Goal: Information Seeking & Learning: Learn about a topic

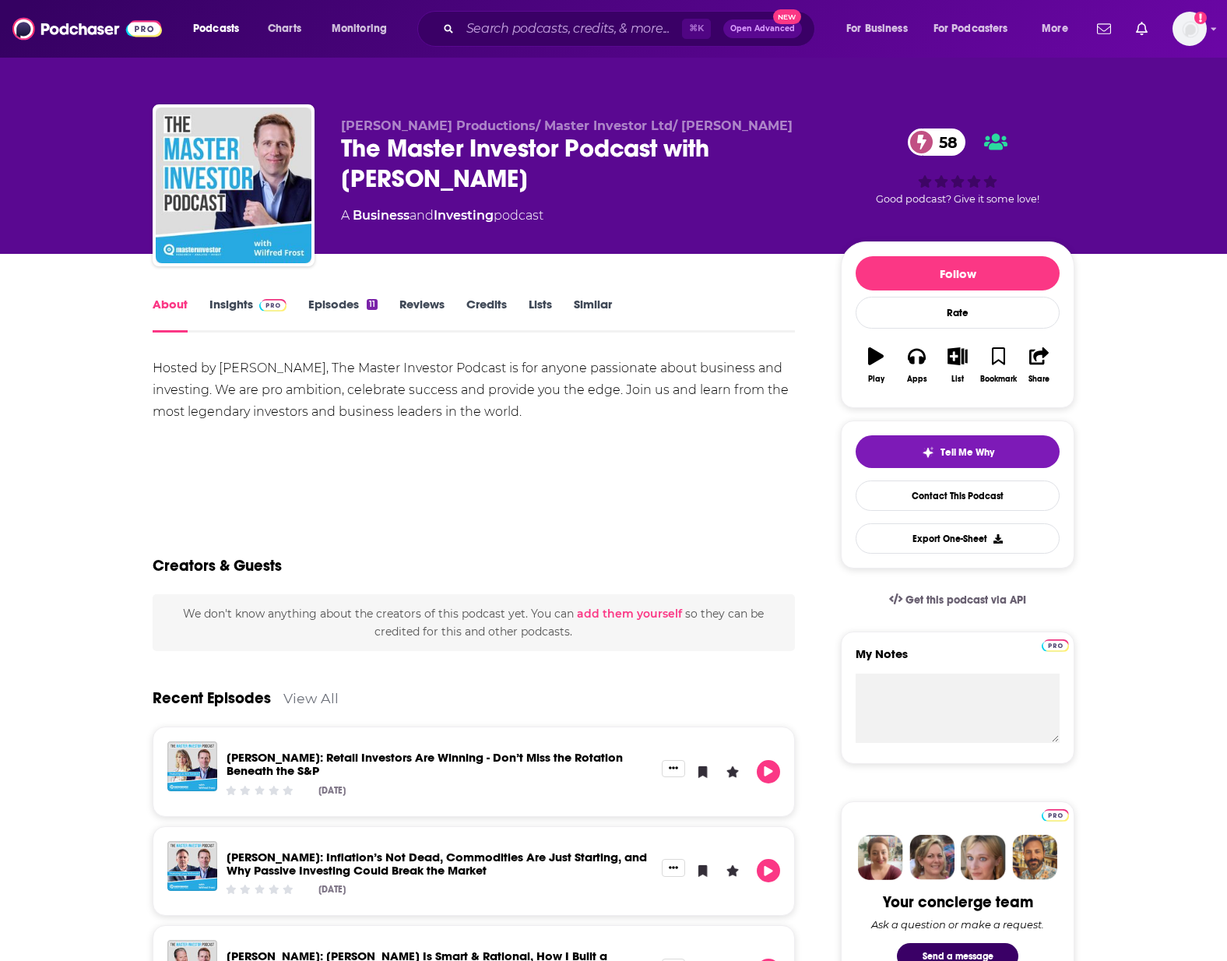
click at [242, 310] on link "Insights" at bounding box center [247, 315] width 77 height 36
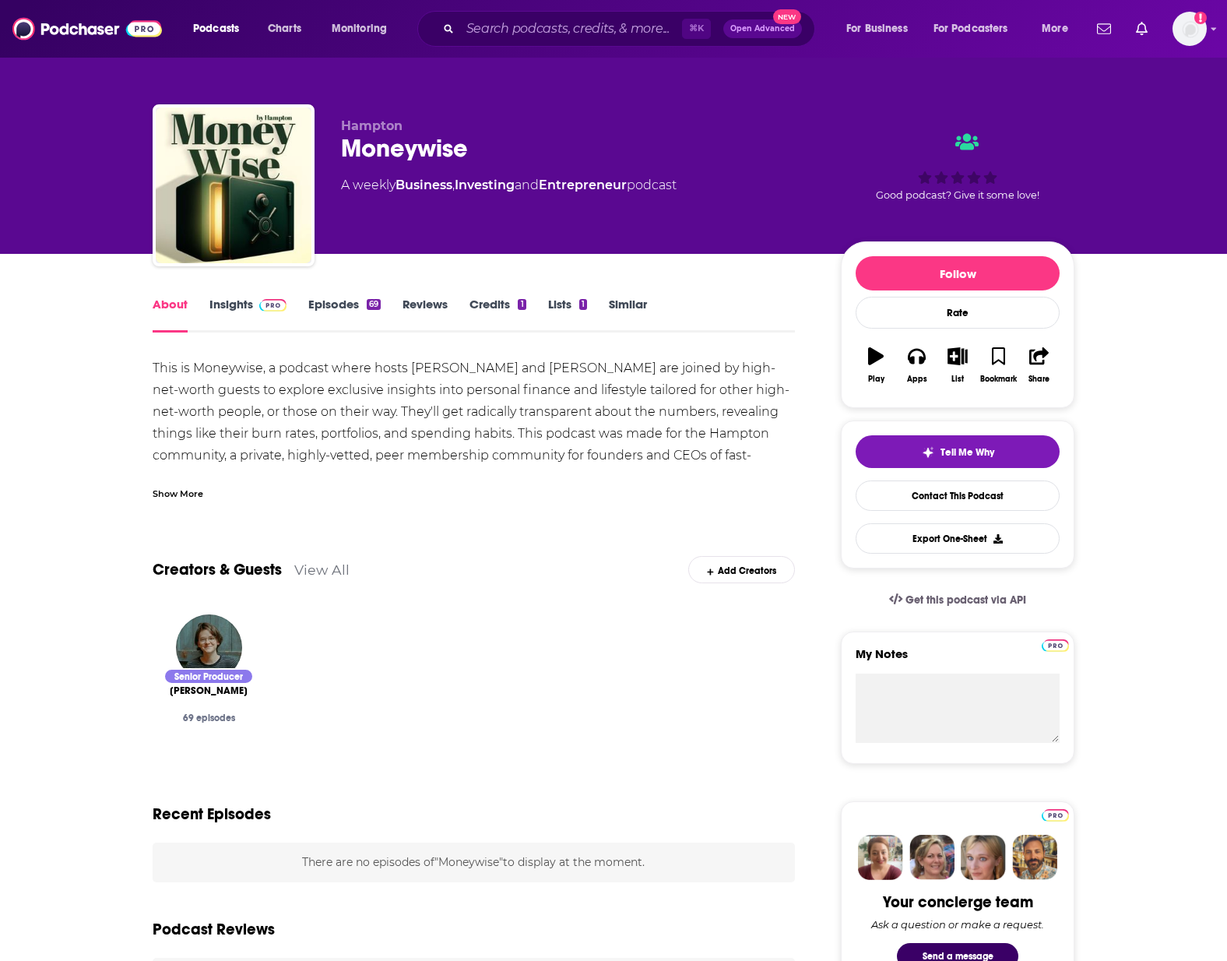
click at [224, 301] on link "Insights" at bounding box center [247, 315] width 77 height 36
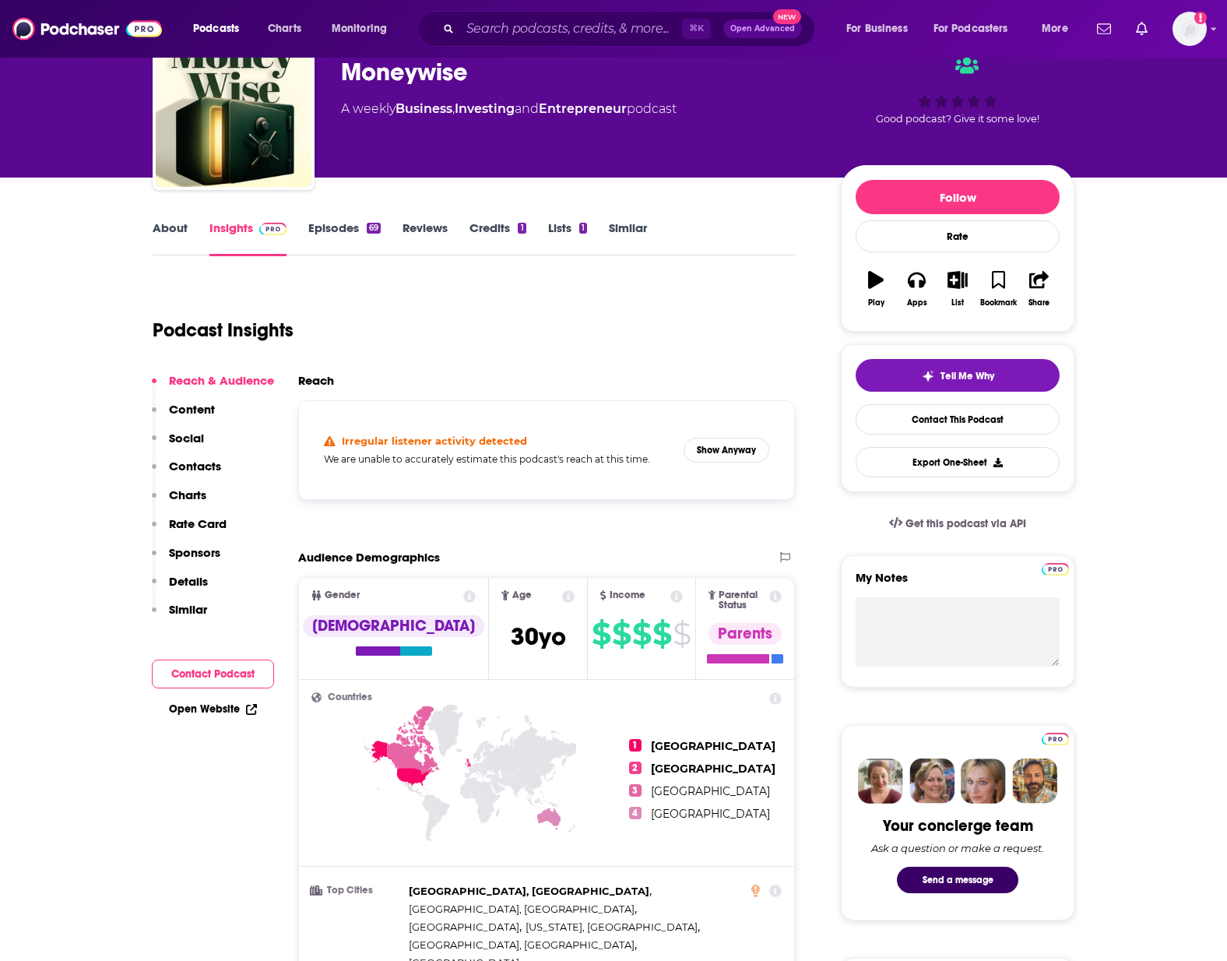
scroll to position [79, 0]
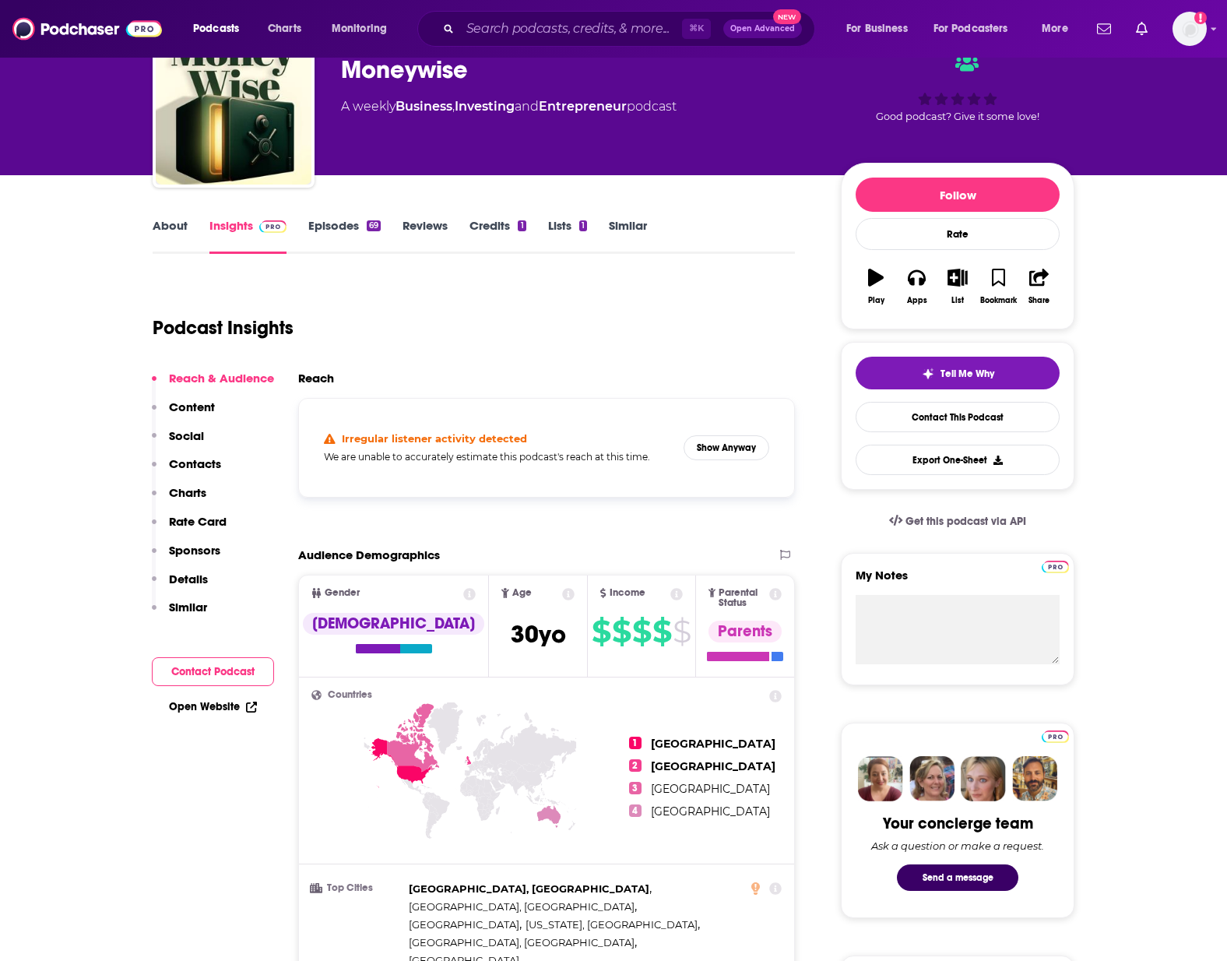
click at [154, 234] on link "About" at bounding box center [170, 236] width 35 height 36
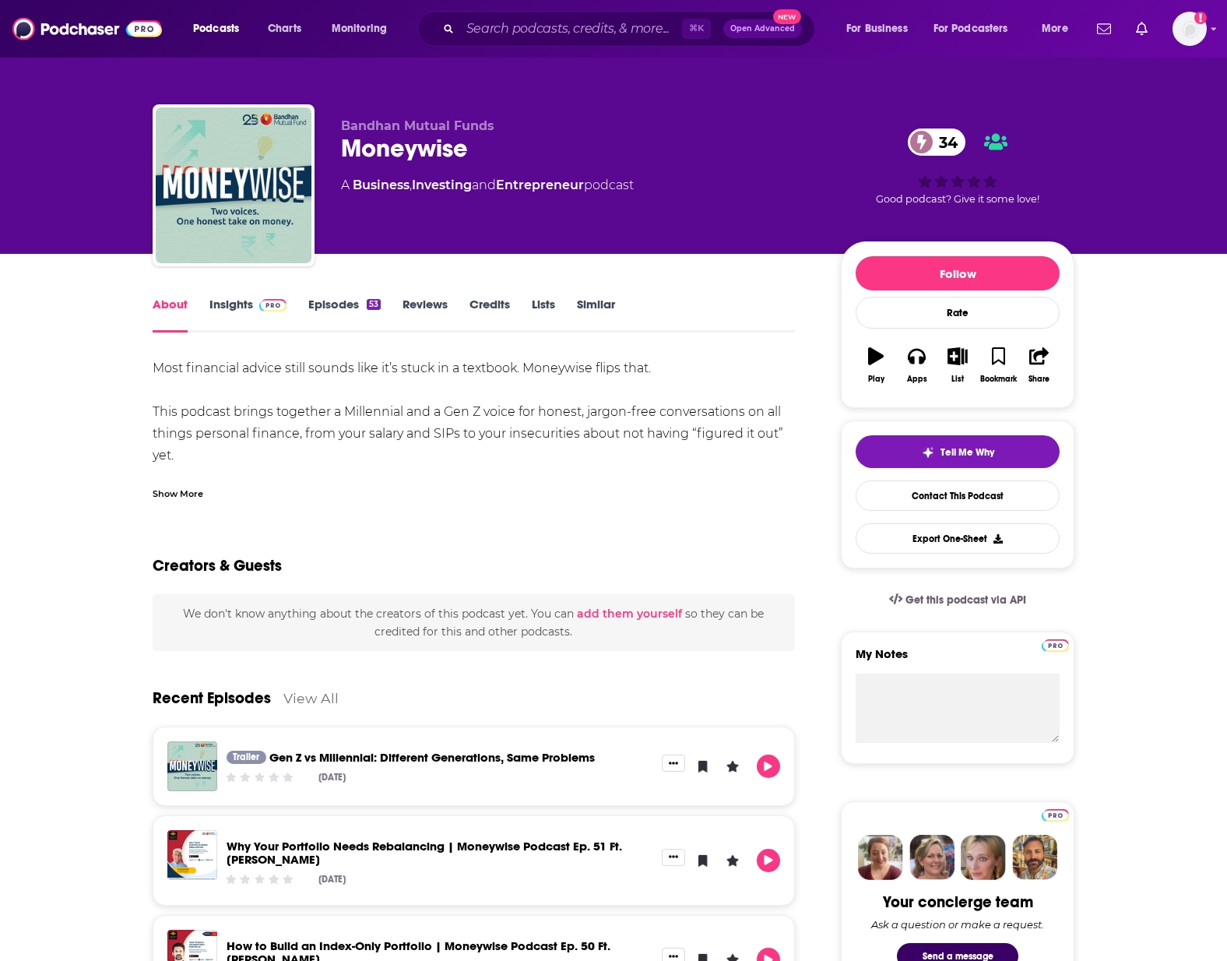
click at [248, 305] on link "Insights" at bounding box center [247, 315] width 77 height 36
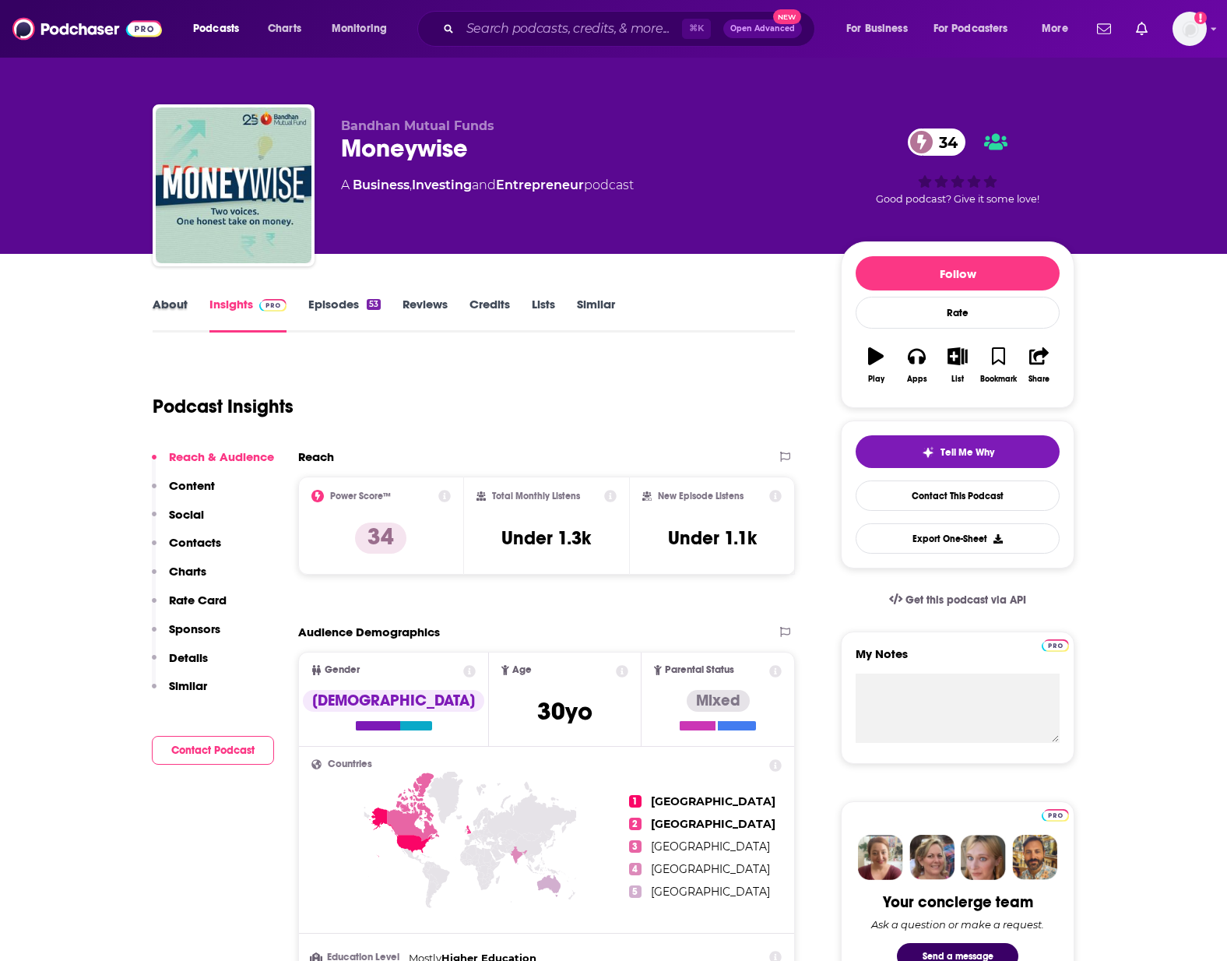
click at [190, 306] on div "About" at bounding box center [181, 315] width 57 height 36
click at [522, 28] on input "Search podcasts, credits, & more..." at bounding box center [571, 28] width 222 height 25
paste input "MoneyWise Podcast with Sam Parr"
type input "MoneyWise Podcast with Sam Parr"
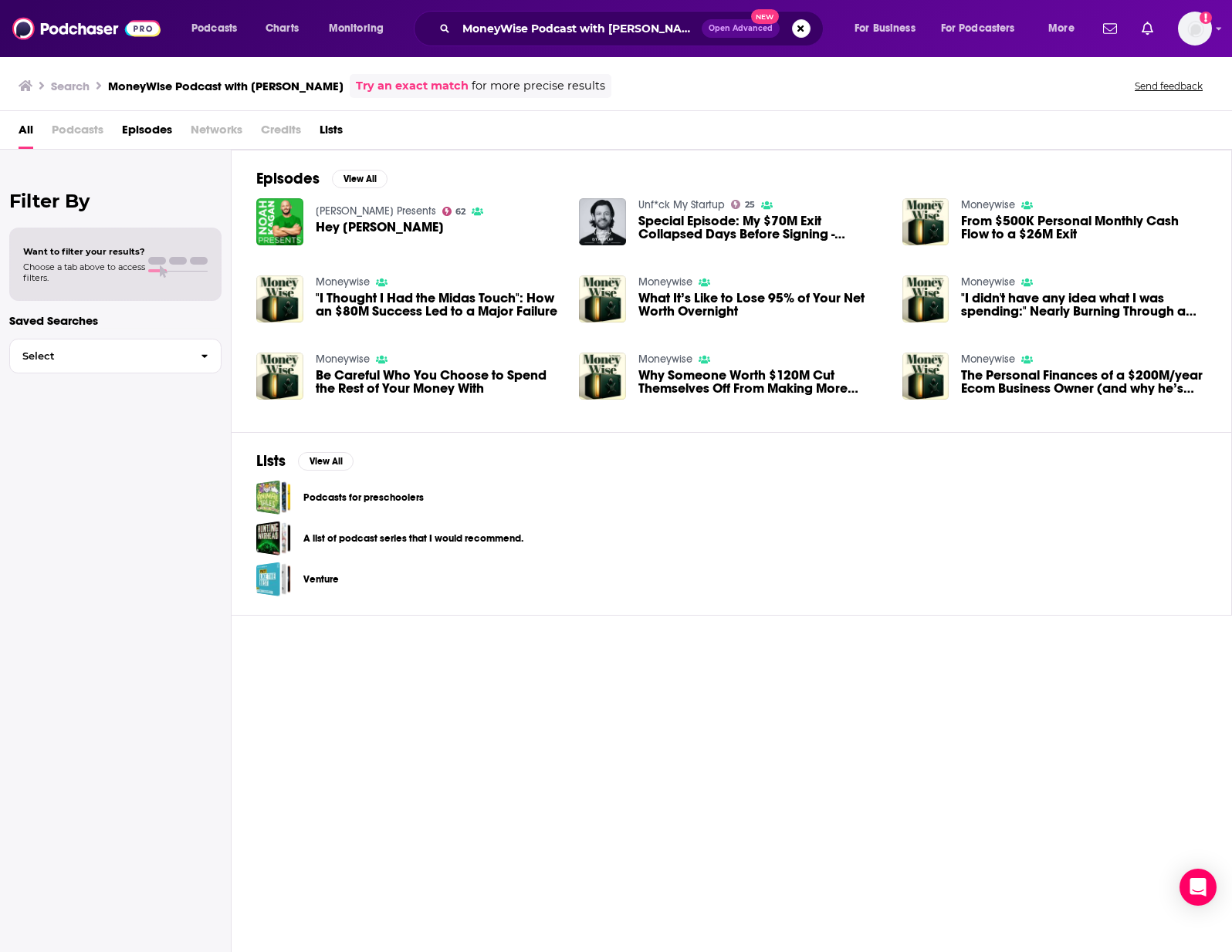
click at [379, 298] on span ""I Thought I Had the Midas Touch": How an $80M Success Led to a Major Failure" at bounding box center [438, 304] width 246 height 26
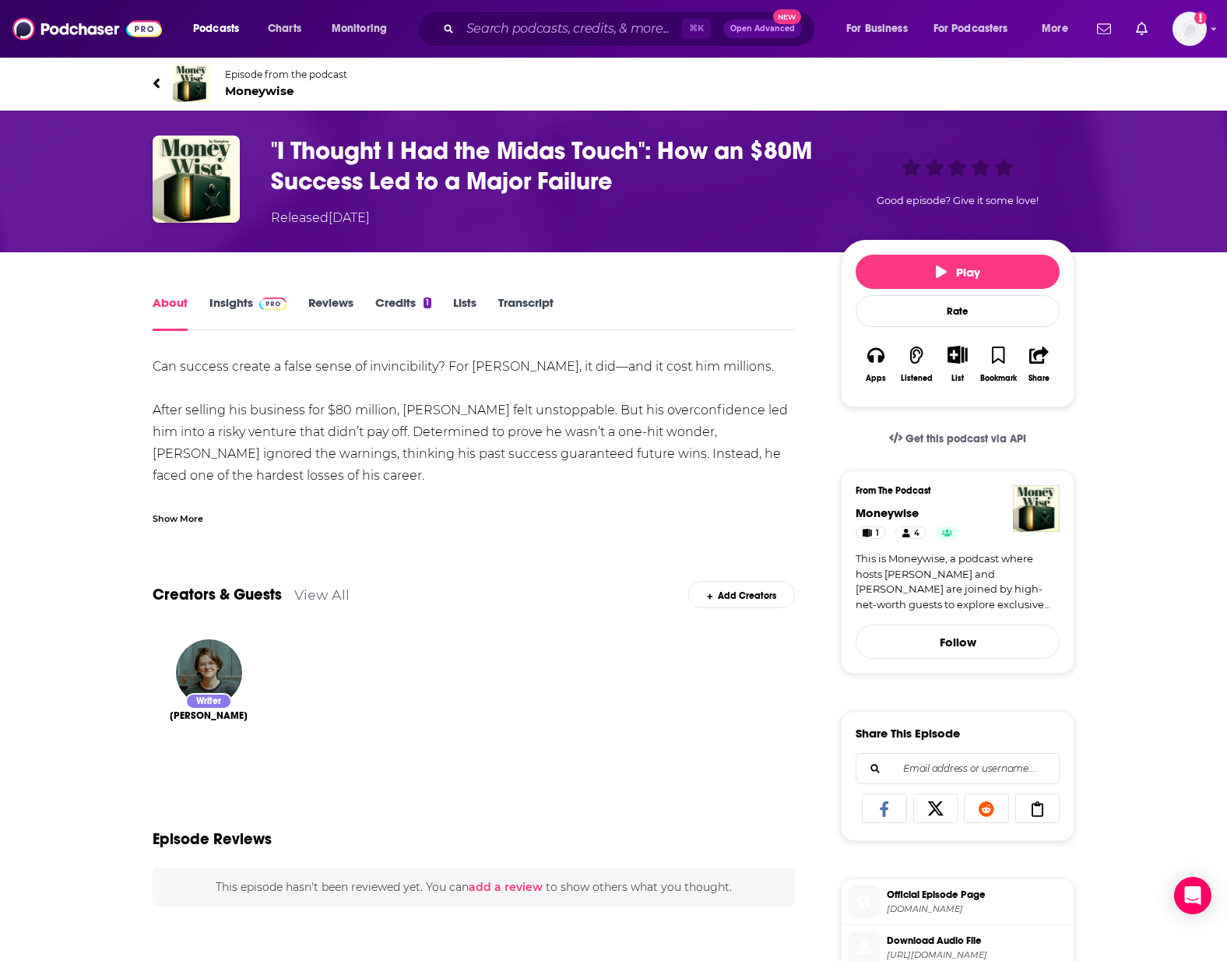
click at [239, 301] on link "Insights" at bounding box center [247, 313] width 77 height 36
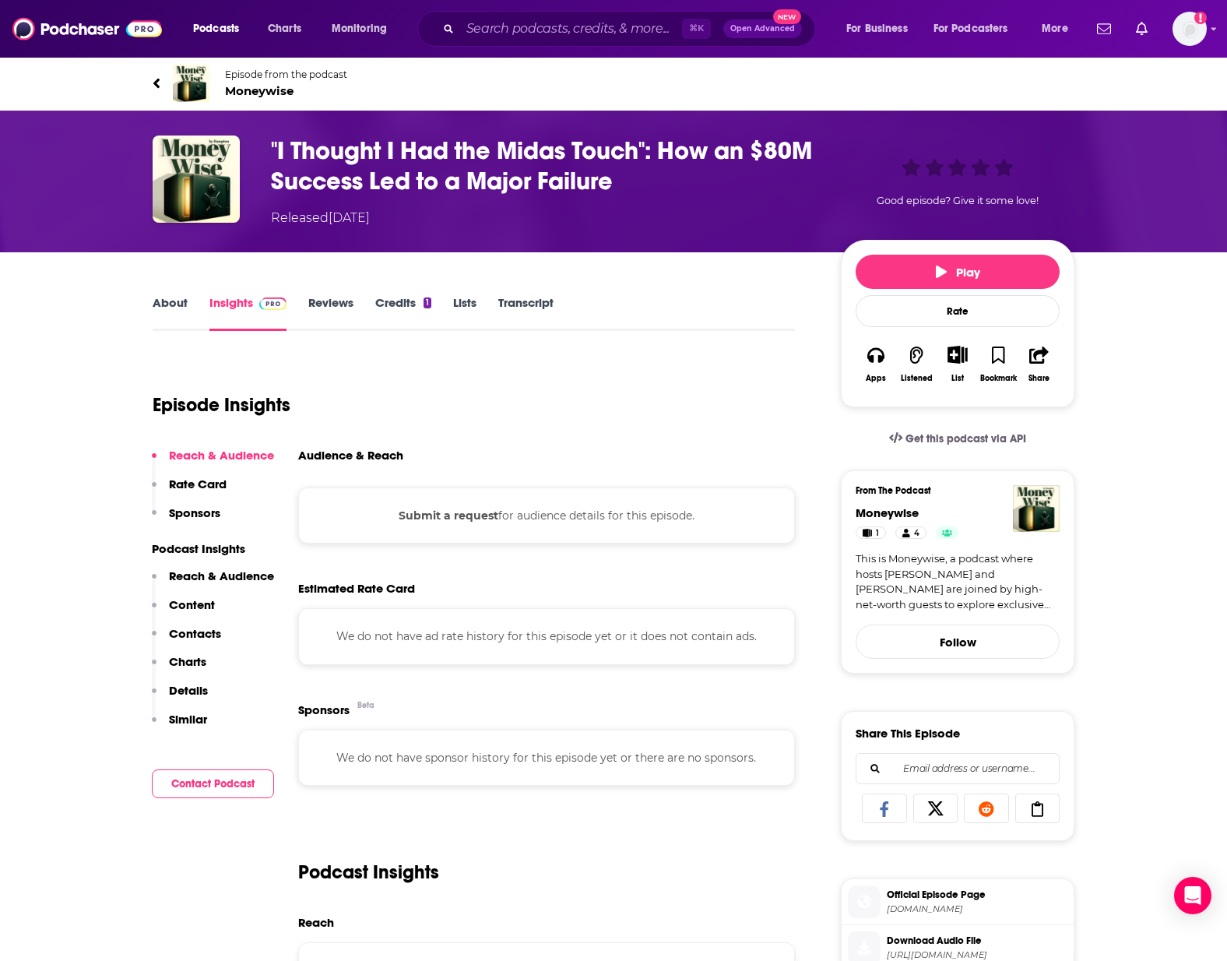
click at [271, 90] on span "Moneywise" at bounding box center [286, 90] width 122 height 15
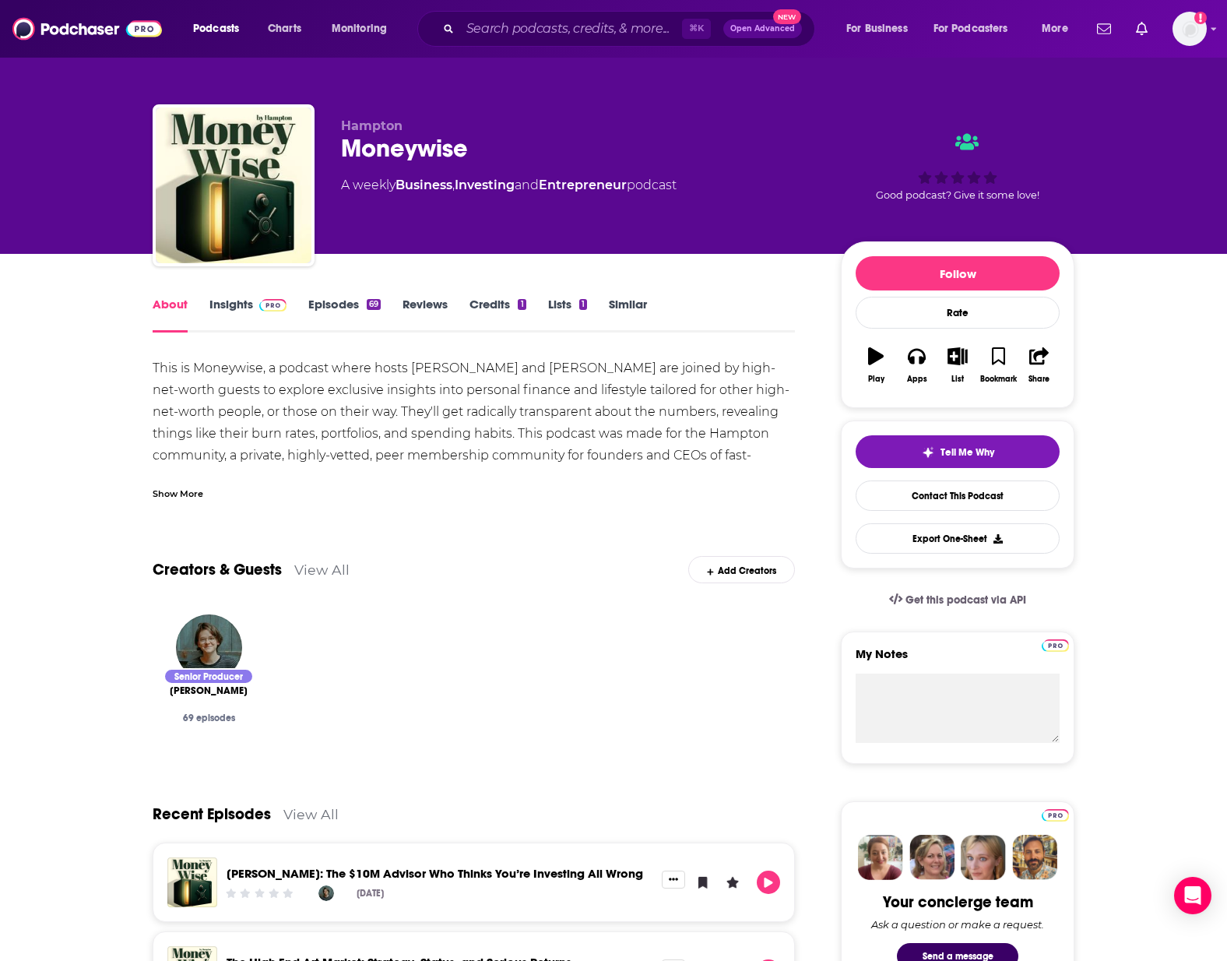
click at [254, 310] on span at bounding box center [269, 304] width 33 height 15
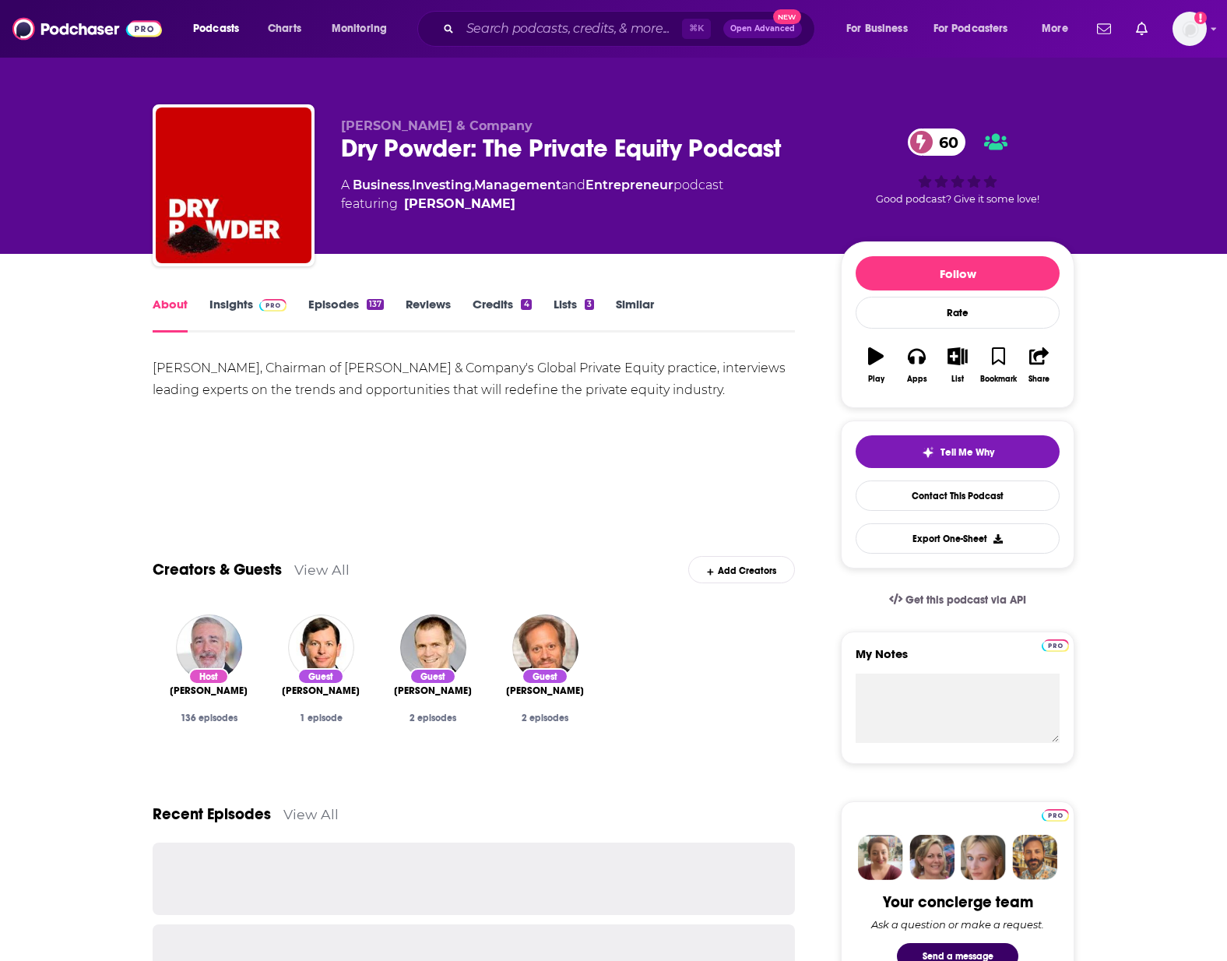
click at [234, 300] on link "Insights" at bounding box center [247, 315] width 77 height 36
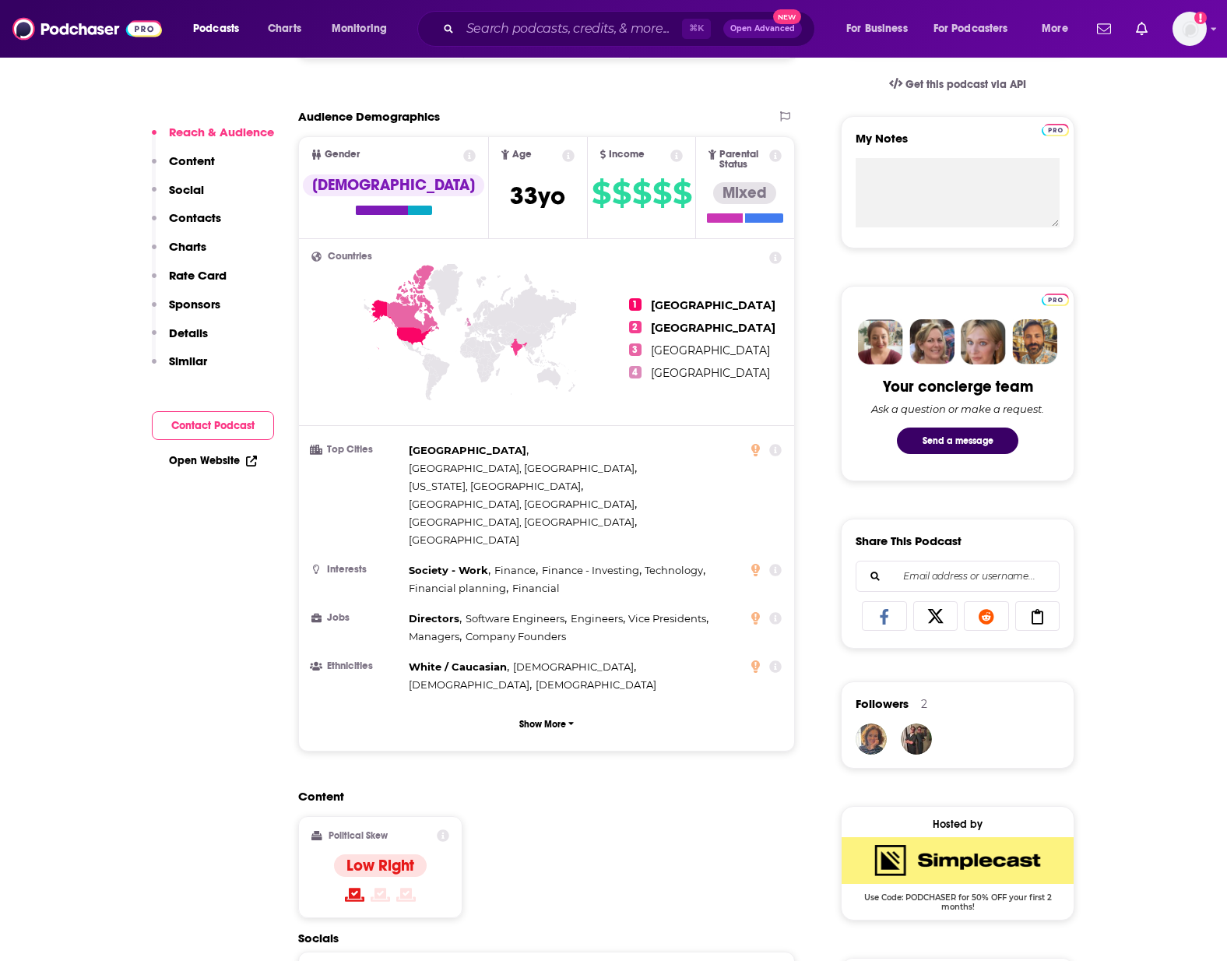
scroll to position [547, 0]
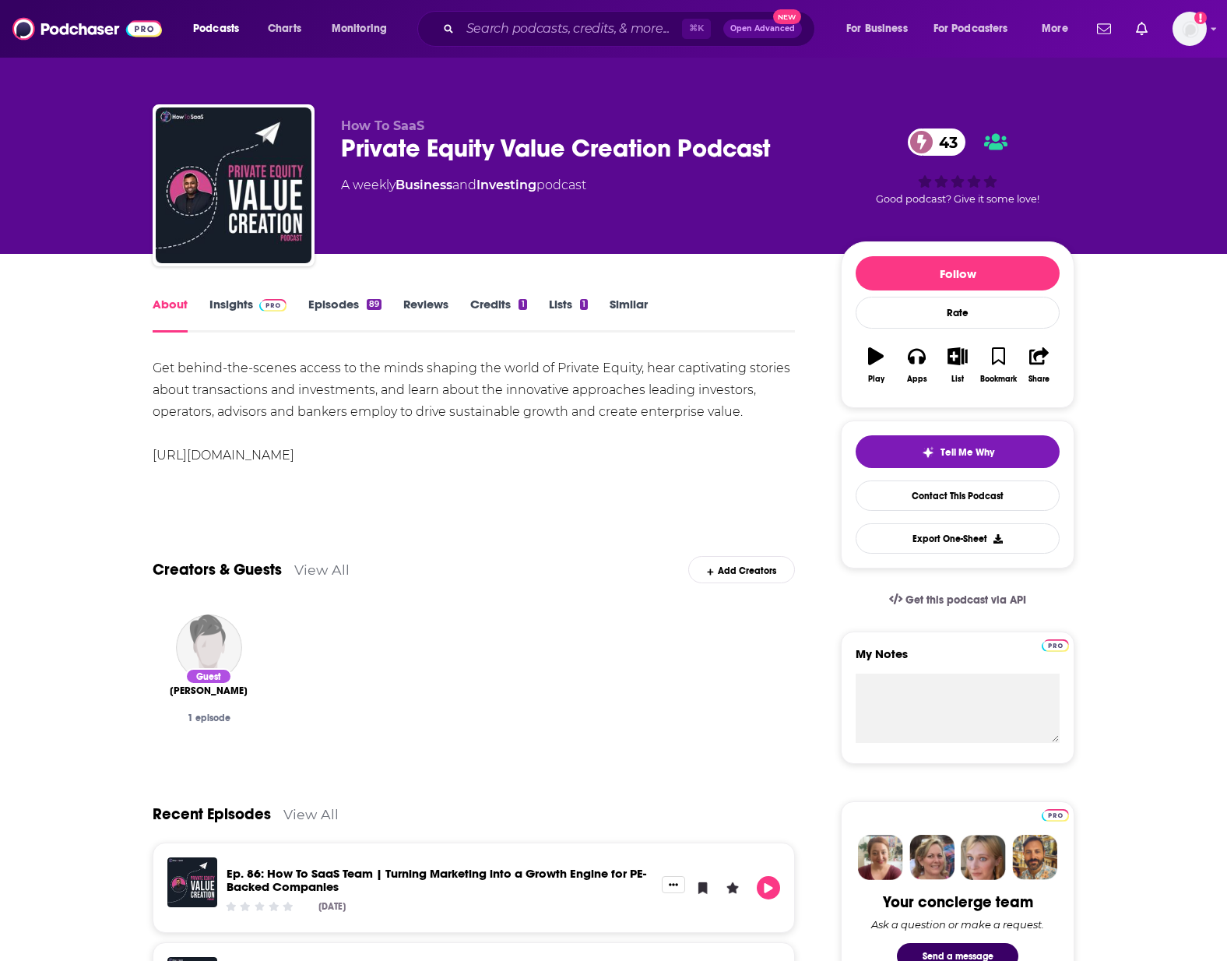
click at [244, 311] on link "Insights" at bounding box center [247, 315] width 77 height 36
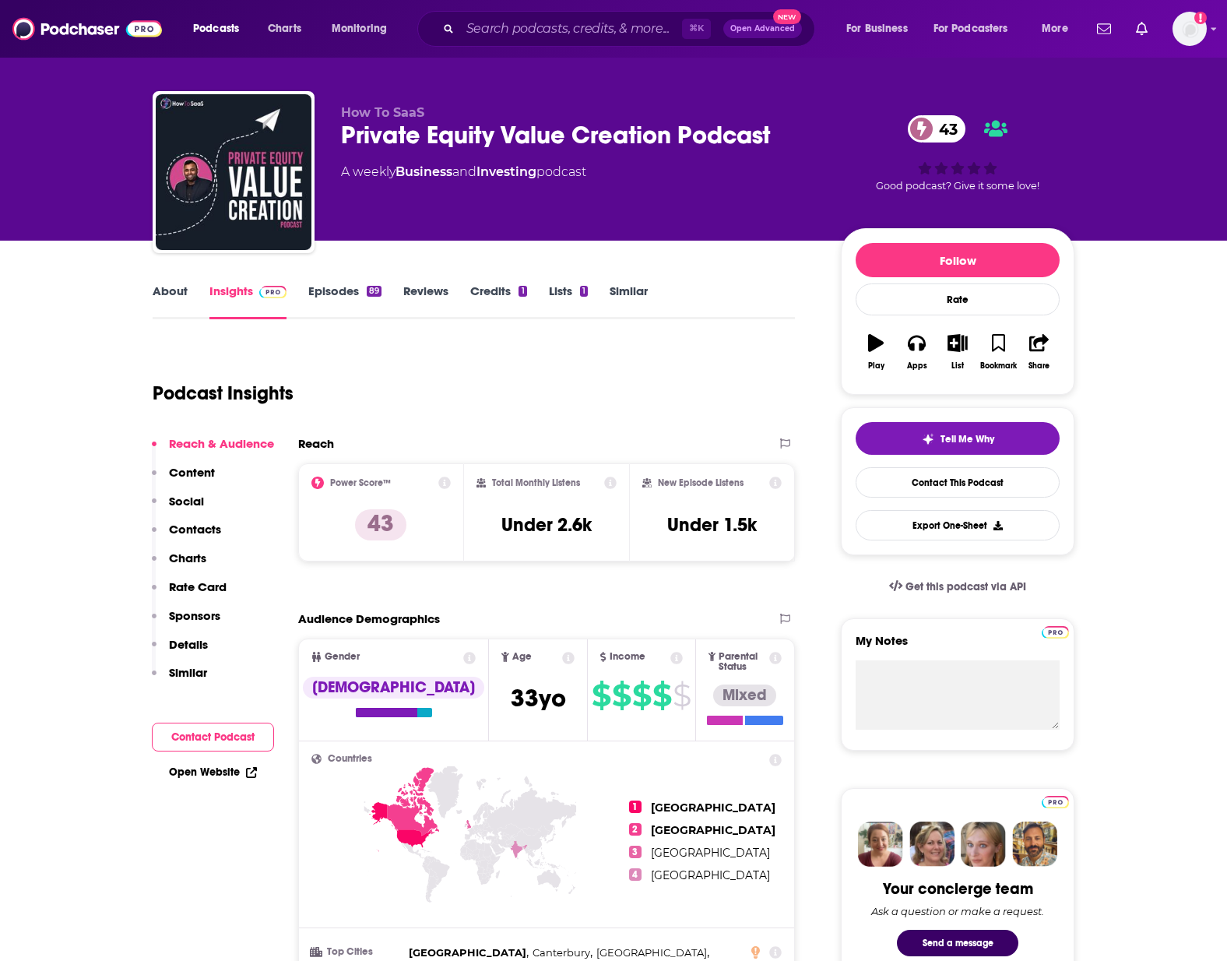
scroll to position [14, 0]
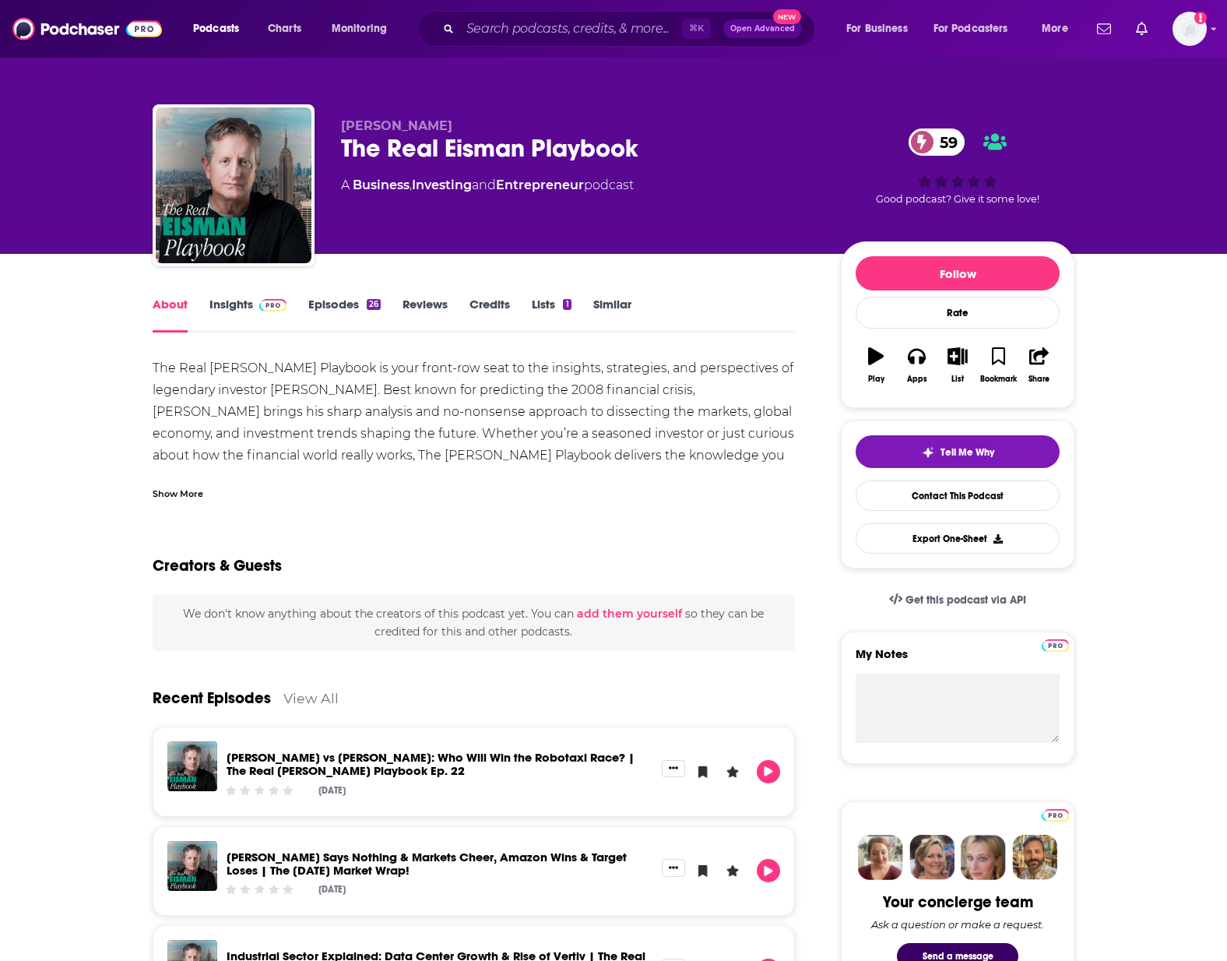
click at [235, 305] on link "Insights" at bounding box center [247, 315] width 77 height 36
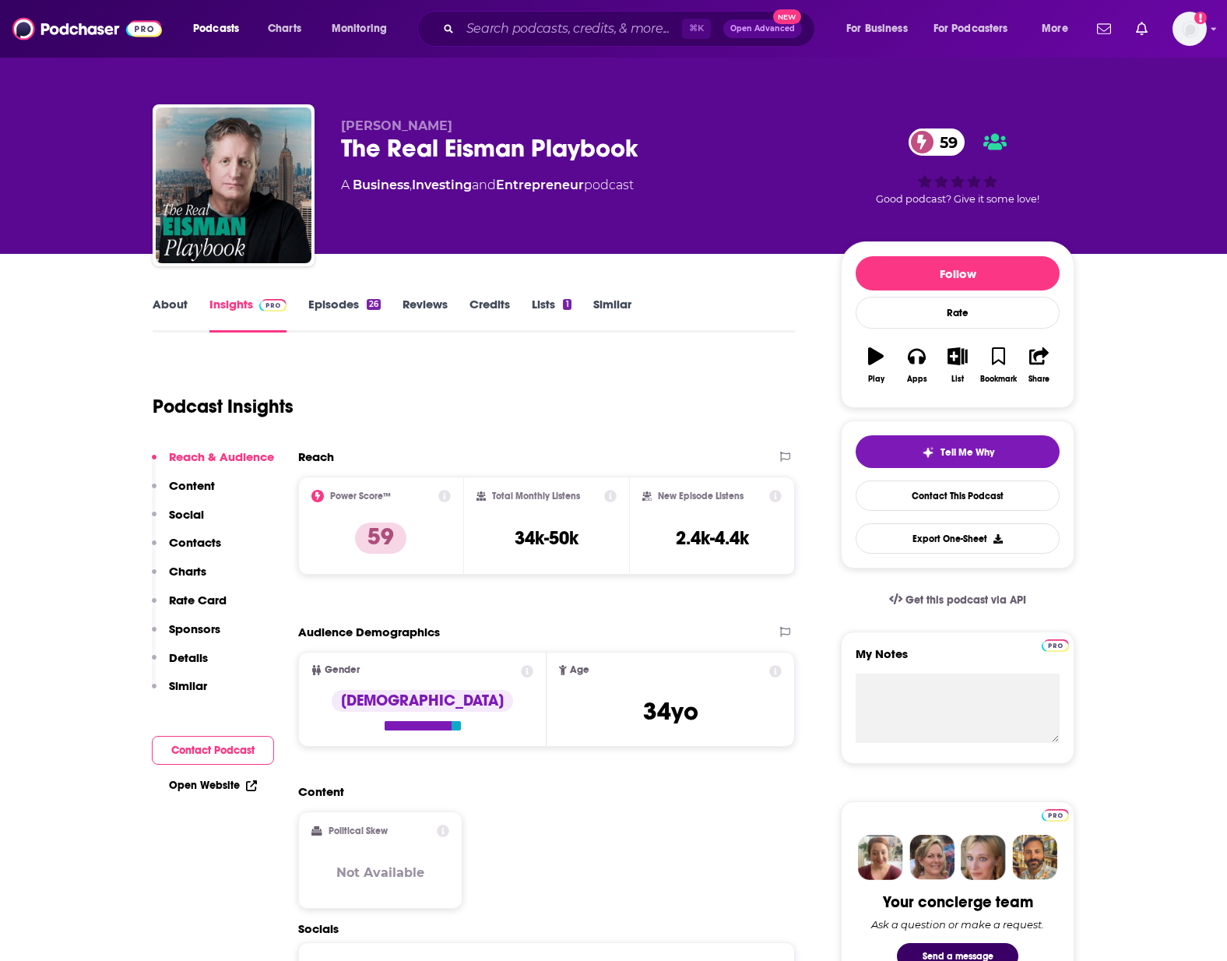
click at [651, 148] on div "The Real [PERSON_NAME] Playbook 59" at bounding box center [578, 148] width 475 height 30
drag, startPoint x: 620, startPoint y: 157, endPoint x: 317, endPoint y: 156, distance: 302.9
click at [316, 155] on div "[PERSON_NAME] The Real [PERSON_NAME] Playbook 59 A Business , Investing and Ent…" at bounding box center [614, 188] width 922 height 168
click at [351, 153] on div "The Real [PERSON_NAME] Playbook 59" at bounding box center [578, 148] width 475 height 30
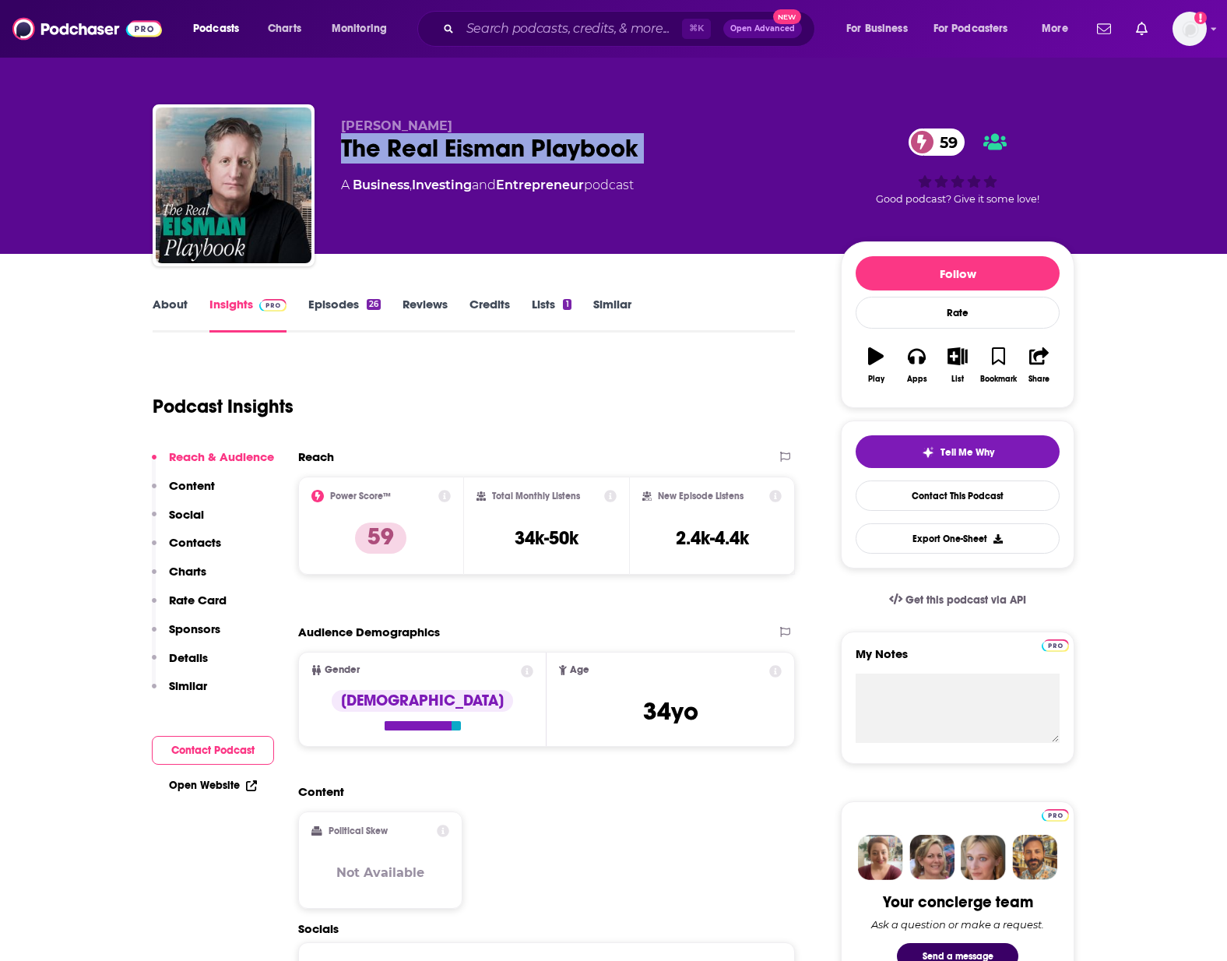
click at [351, 153] on div "The Real [PERSON_NAME] Playbook 59" at bounding box center [578, 148] width 475 height 30
copy div "The Real [PERSON_NAME] Playbook 59"
